Goal: Navigation & Orientation: Go to known website

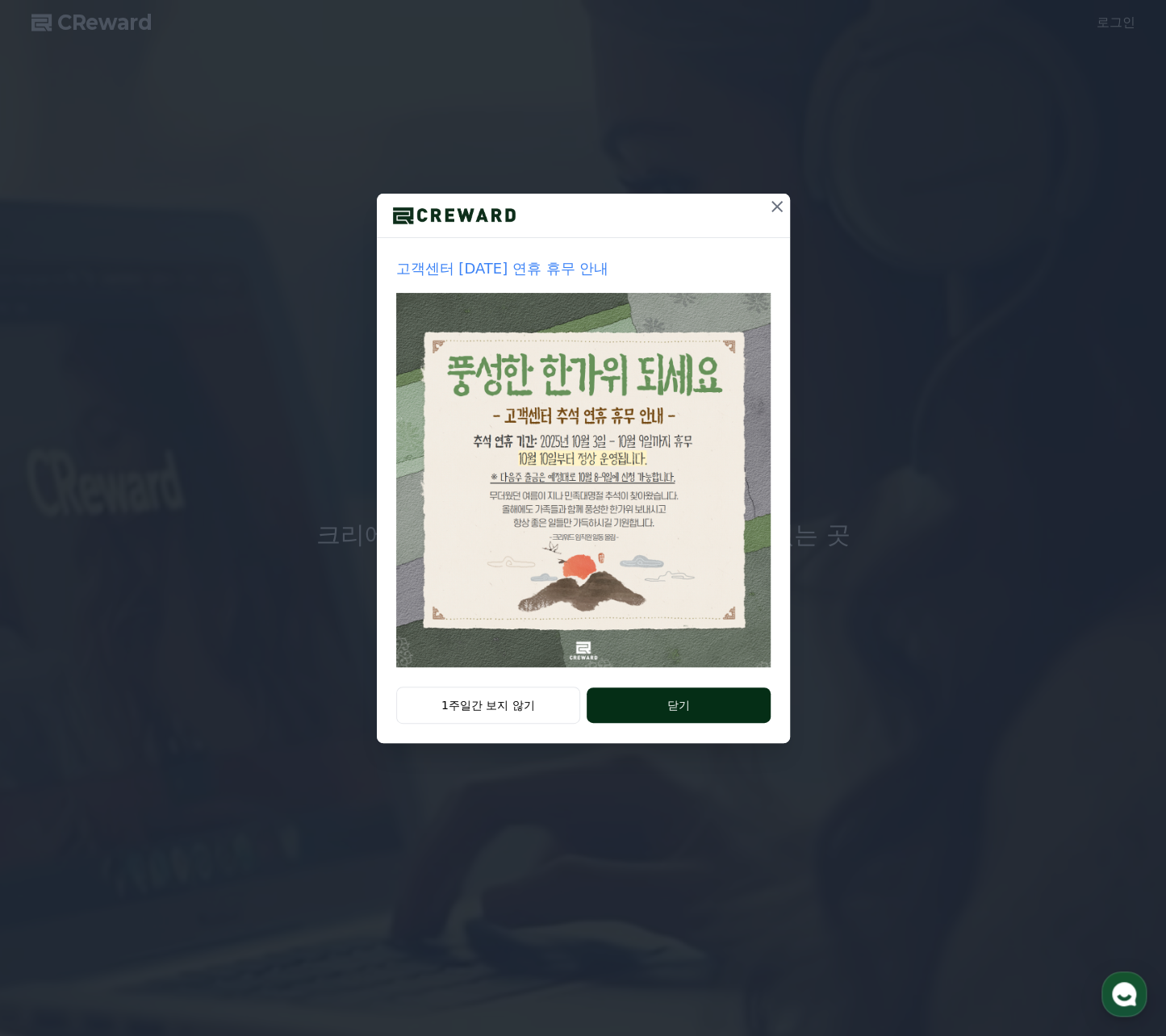
click at [633, 712] on button "닫기" at bounding box center [678, 705] width 183 height 36
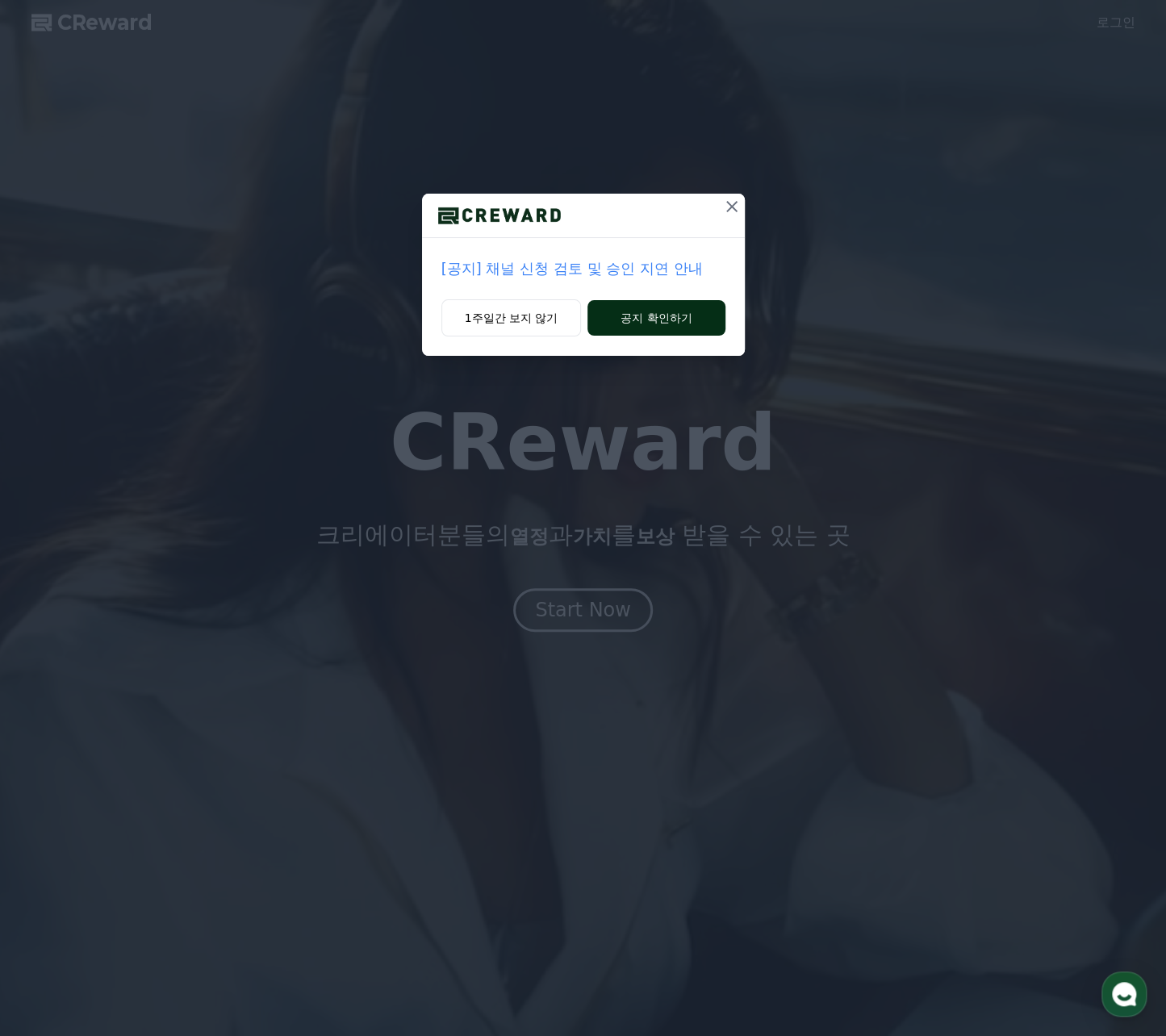
click at [652, 317] on button "공지 확인하기" at bounding box center [655, 318] width 137 height 36
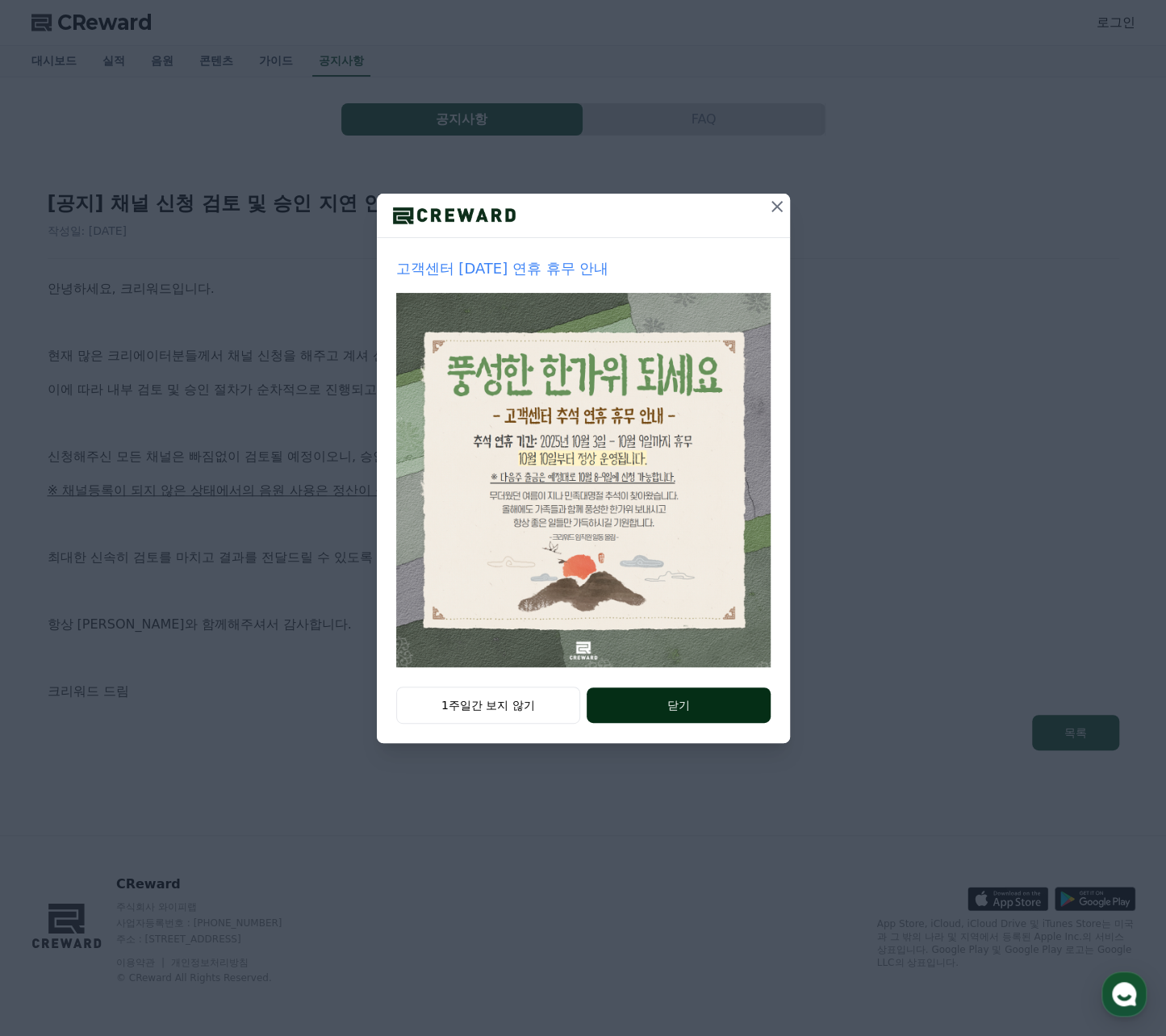
click at [659, 714] on button "닫기" at bounding box center [678, 705] width 183 height 36
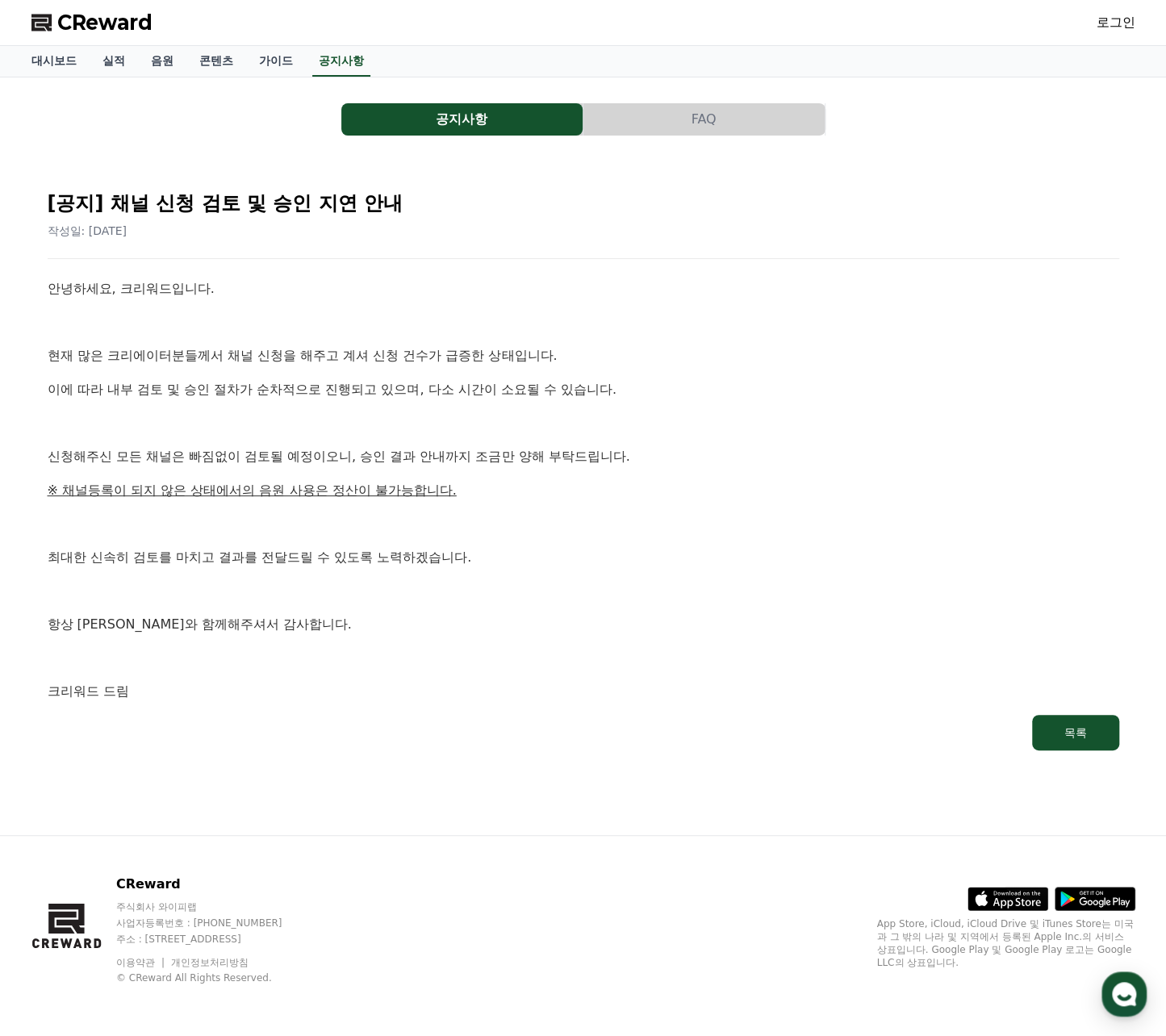
click at [1097, 23] on link "로그인" at bounding box center [1115, 22] width 38 height 20
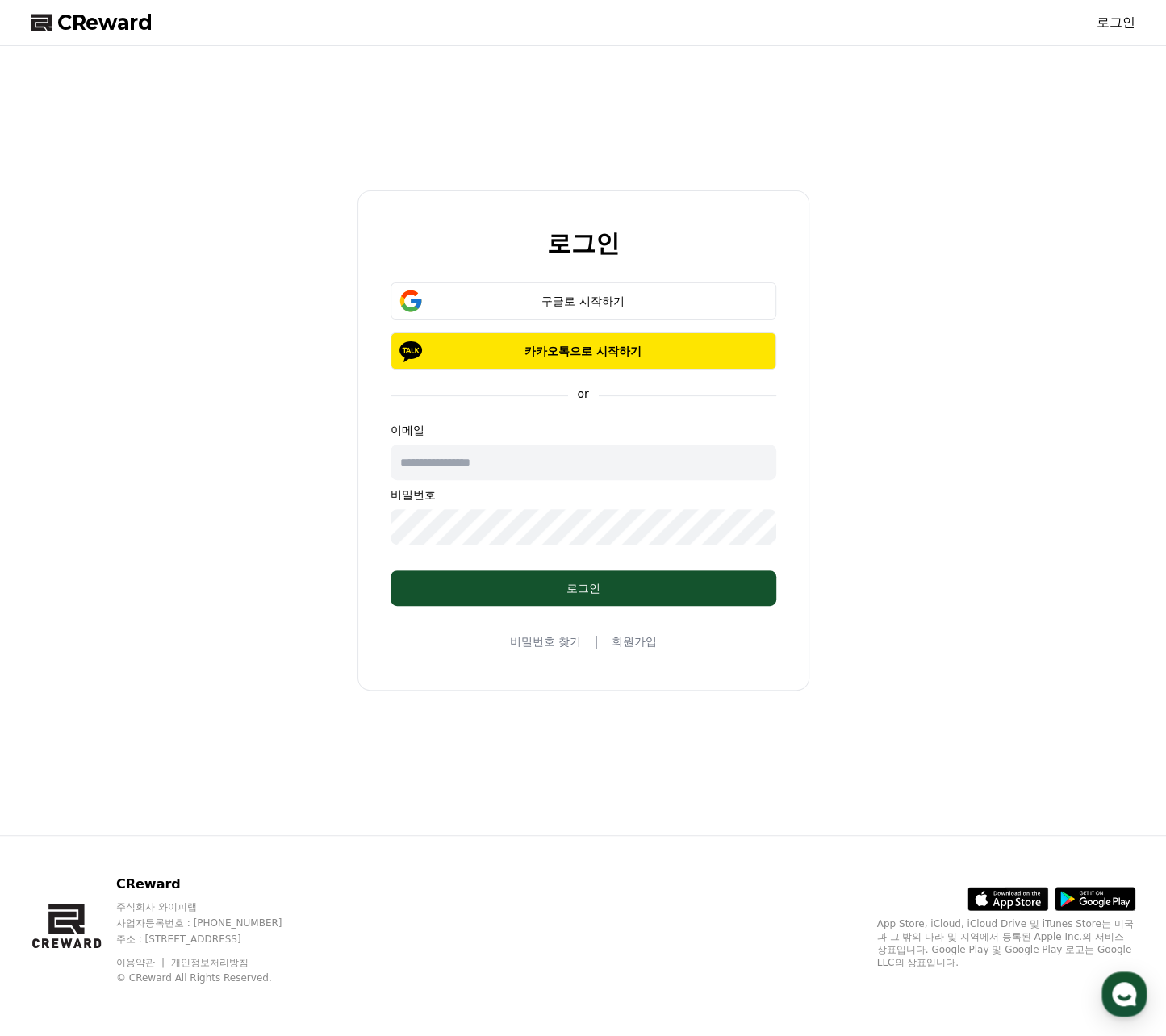
click at [528, 461] on input "text" at bounding box center [583, 463] width 386 height 36
click at [912, 135] on div "로그인 구글로 시작하기 카카오톡으로 시작하기 or 이메일 비밀번호 로그인 비밀번호 찾기 | 회원가입" at bounding box center [583, 440] width 1117 height 776
